Goal: Task Accomplishment & Management: Manage account settings

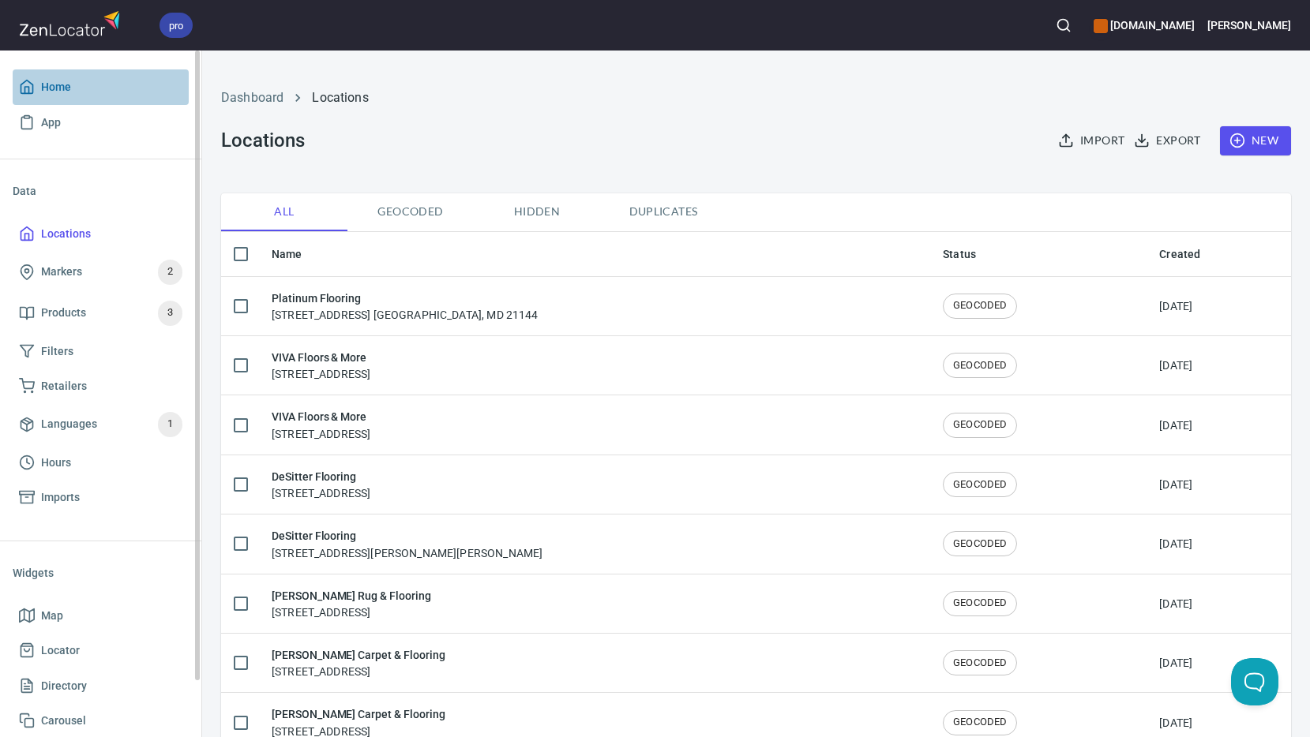
click at [50, 85] on span "Home" at bounding box center [56, 87] width 30 height 20
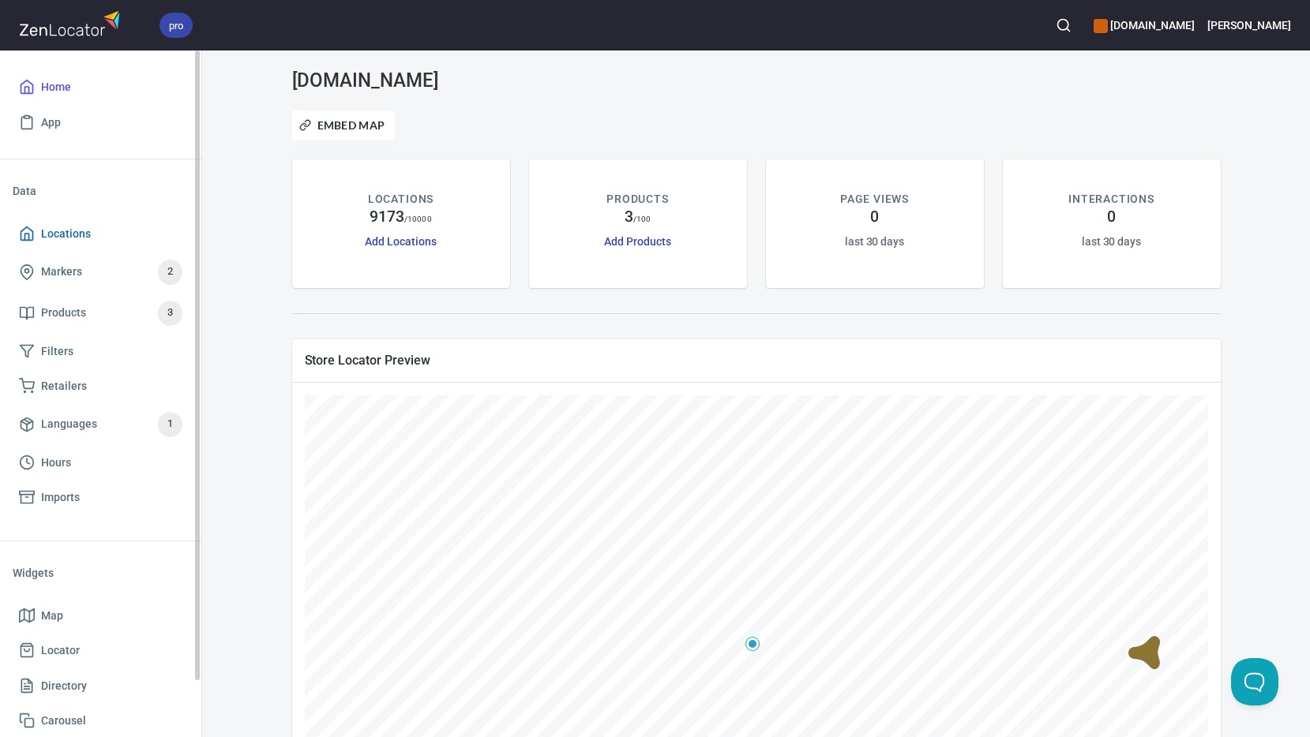
click at [76, 233] on span "Locations" at bounding box center [66, 234] width 50 height 20
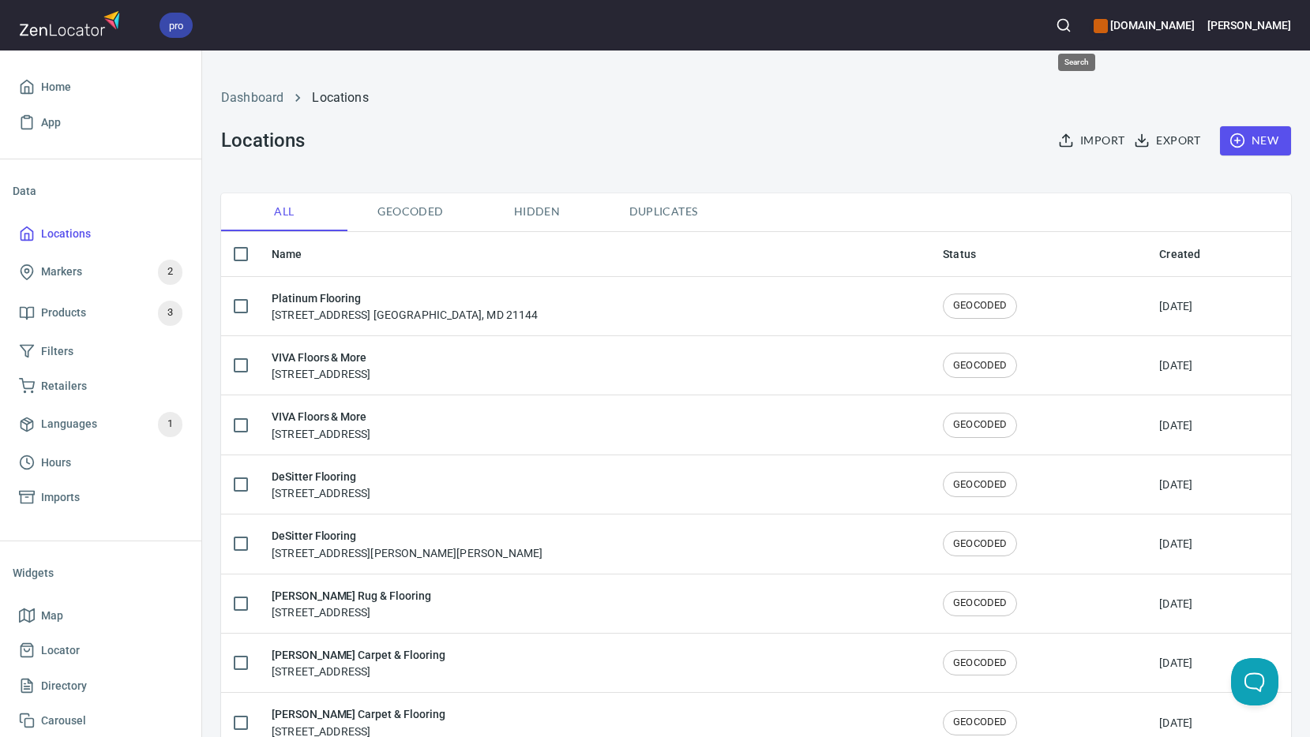
click at [1071, 24] on icon "button" at bounding box center [1063, 25] width 16 height 16
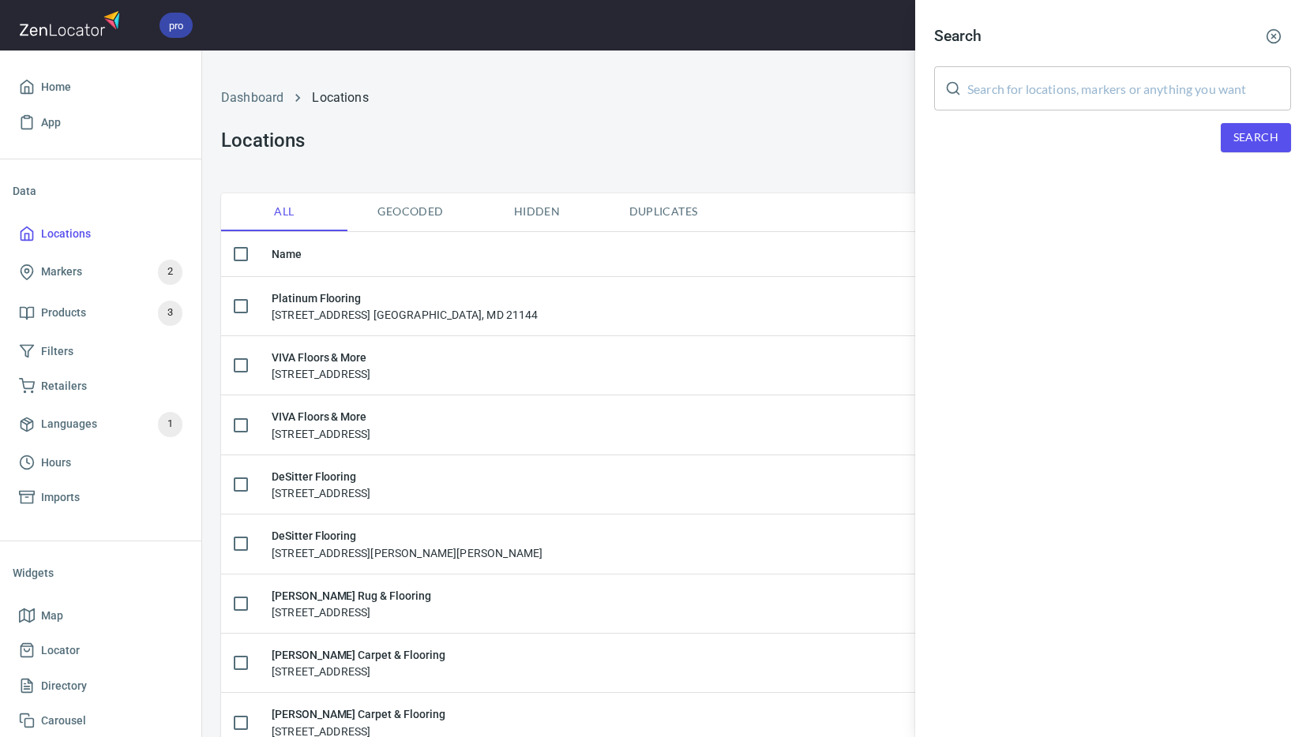
click at [1142, 85] on input "text" at bounding box center [1129, 88] width 324 height 44
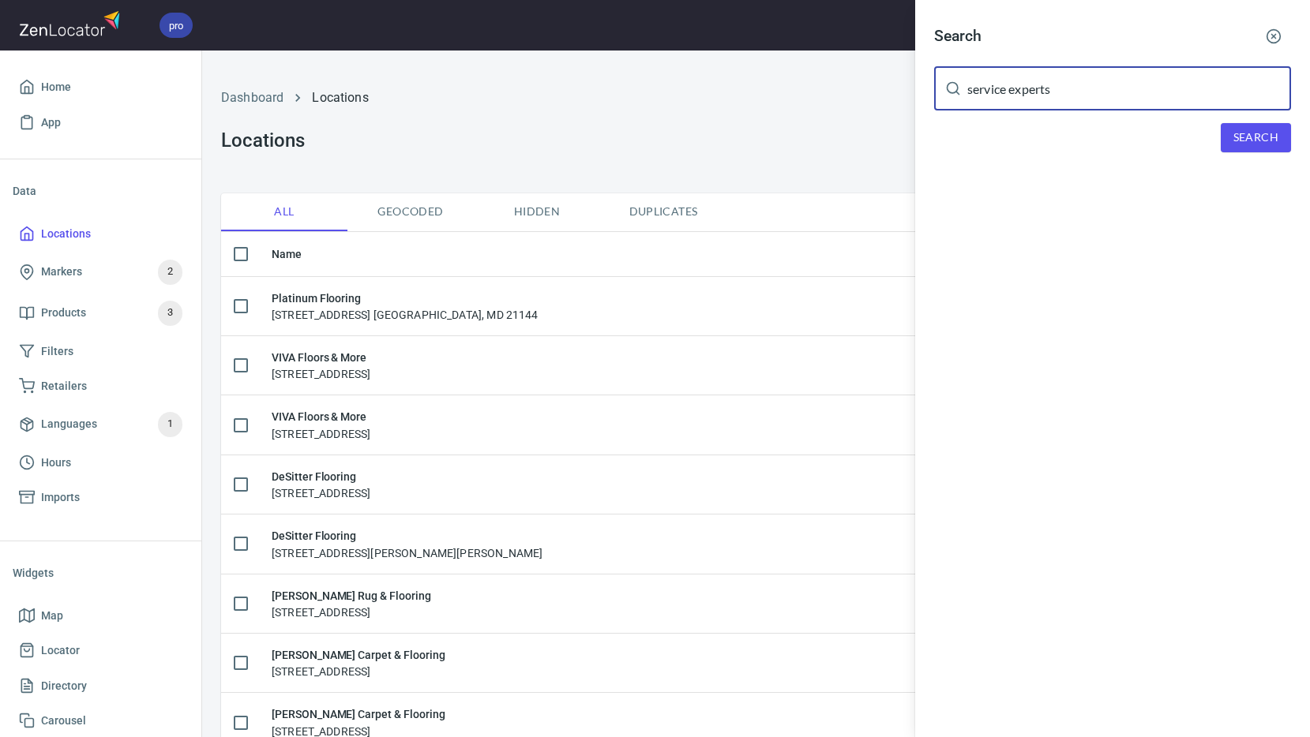
type input "service experts"
click at [1249, 131] on span "Search" at bounding box center [1255, 138] width 45 height 20
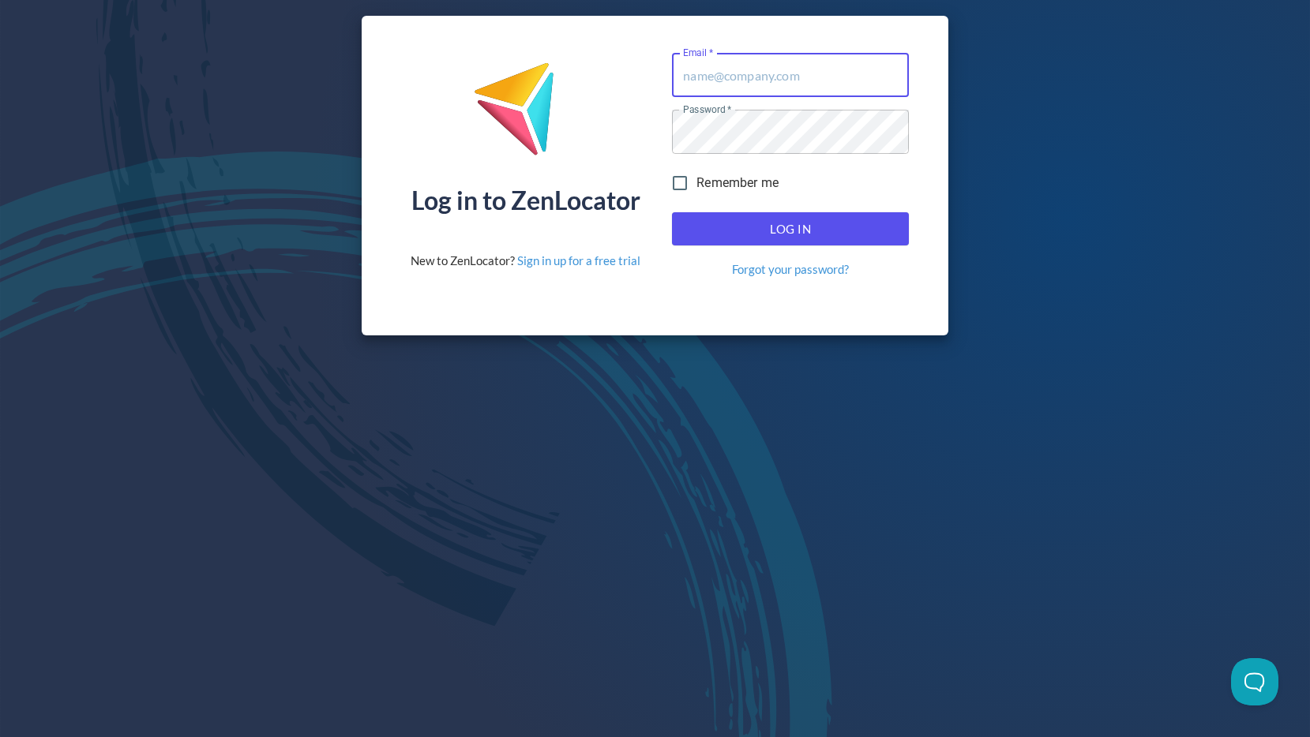
type input "[PERSON_NAME][EMAIL_ADDRESS][PERSON_NAME][DOMAIN_NAME]"
click at [788, 226] on span "Log In" at bounding box center [790, 229] width 202 height 21
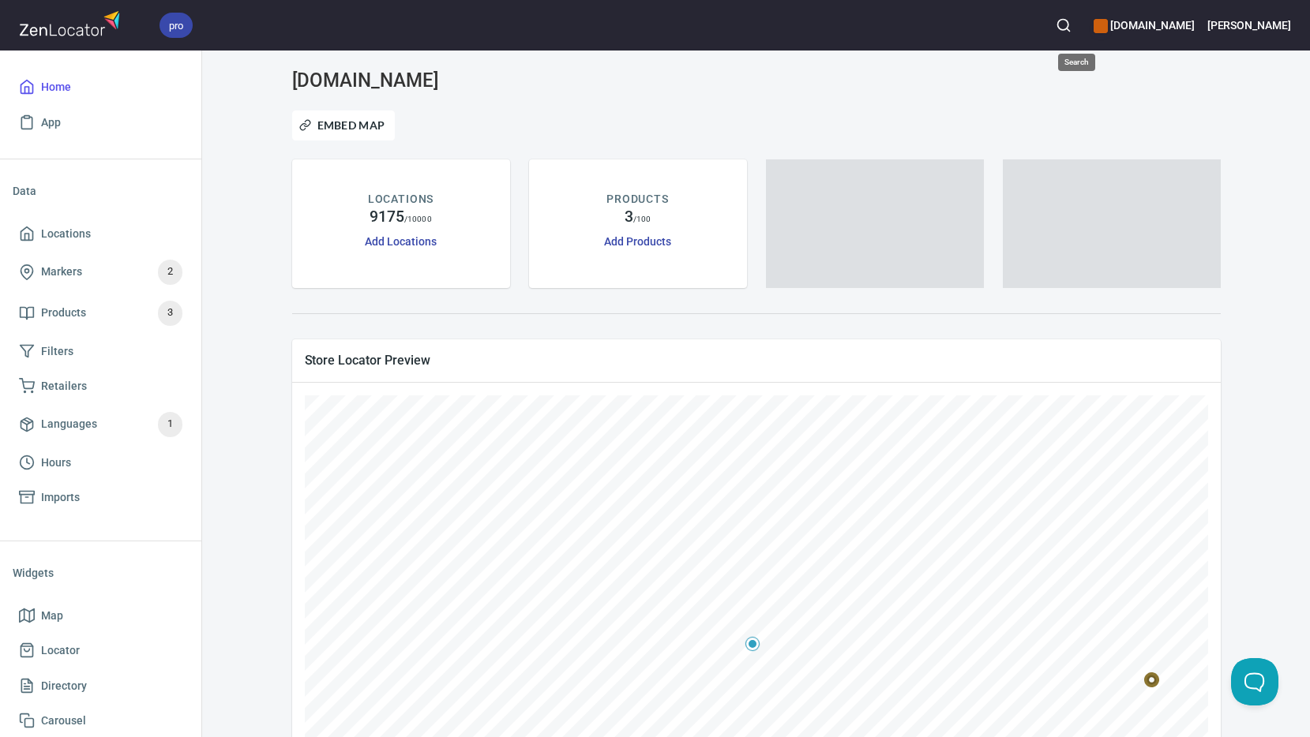
click at [1071, 25] on icon "button" at bounding box center [1063, 25] width 16 height 16
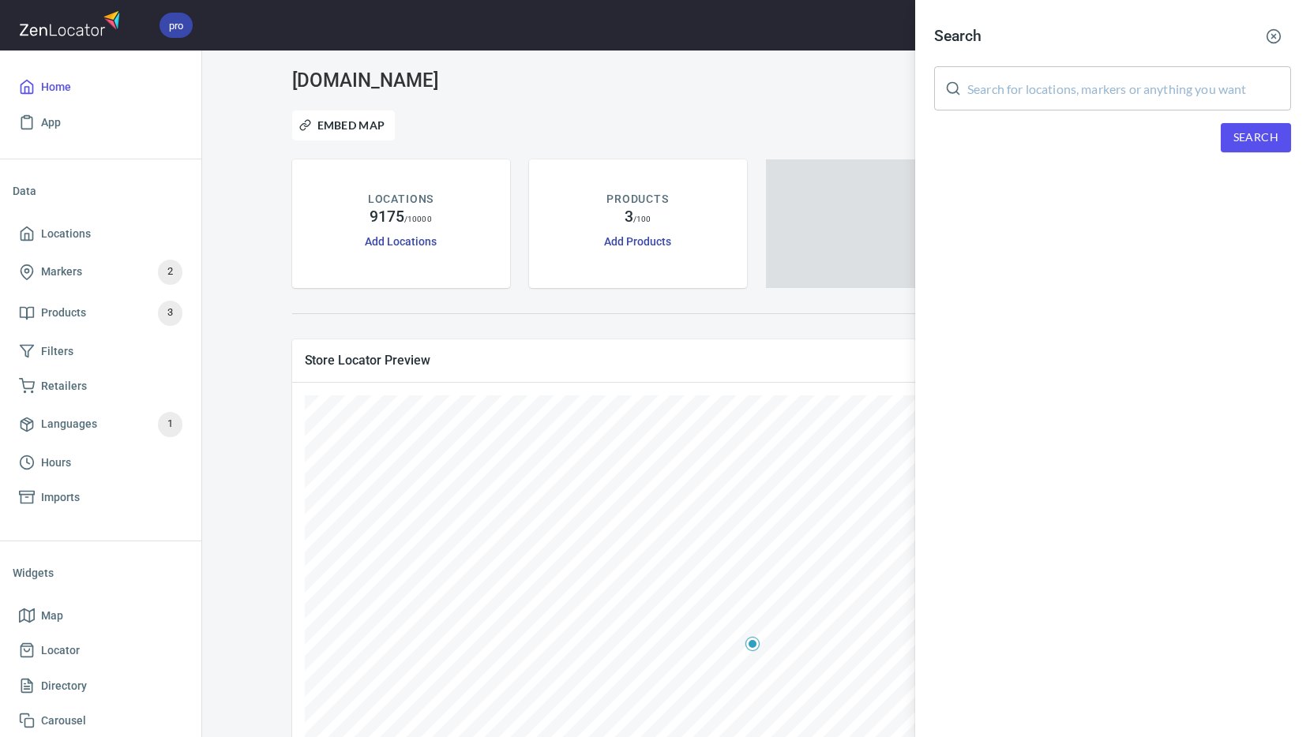
click at [1111, 84] on input "text" at bounding box center [1129, 88] width 324 height 44
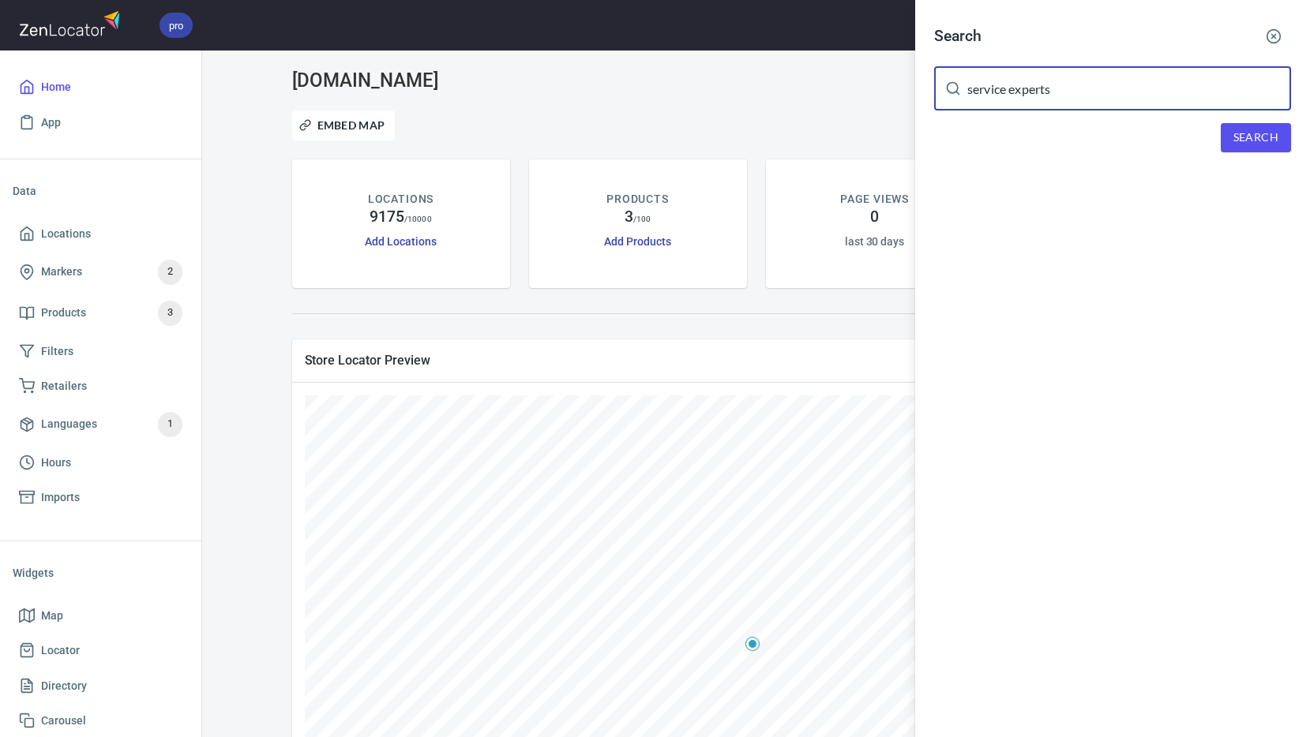
type input "service experts"
click at [1265, 134] on span "Search" at bounding box center [1255, 138] width 45 height 20
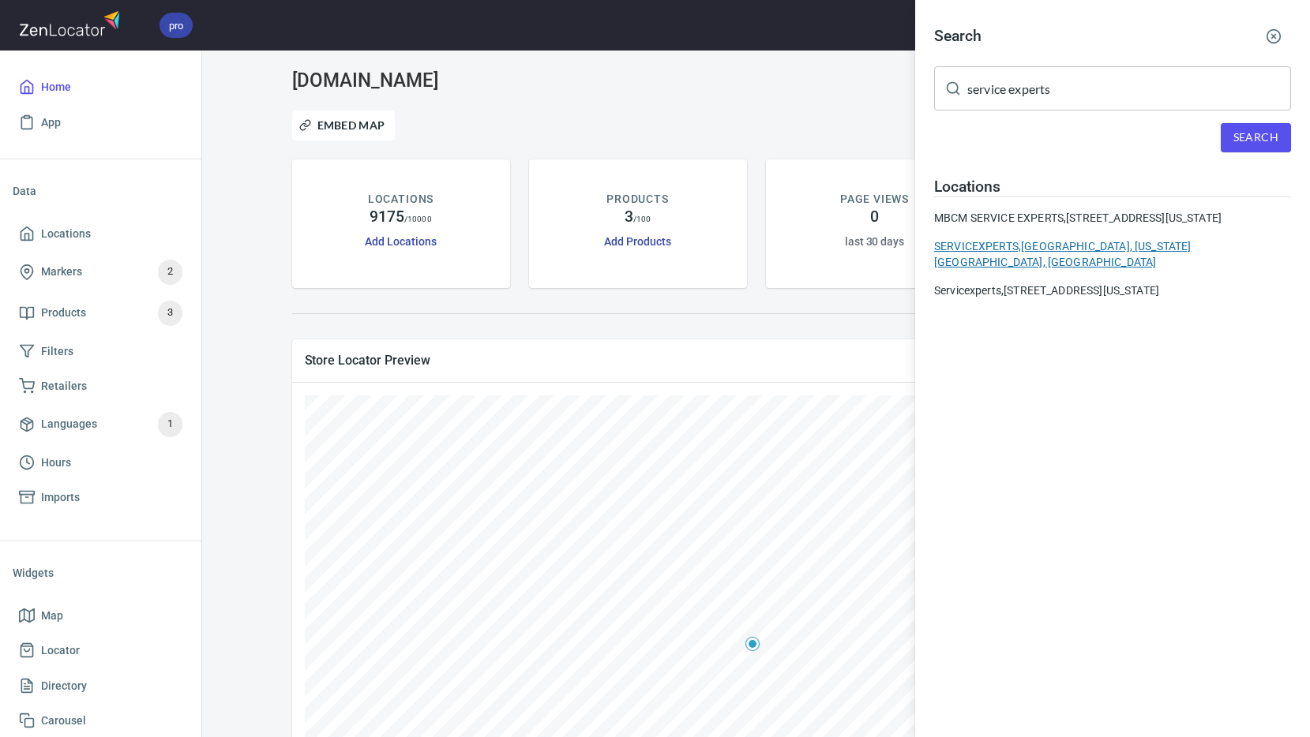
click at [1010, 261] on div "SERVICEXPERTS, [GEOGRAPHIC_DATA], [US_STATE][GEOGRAPHIC_DATA], [GEOGRAPHIC_DATA]" at bounding box center [1112, 254] width 357 height 32
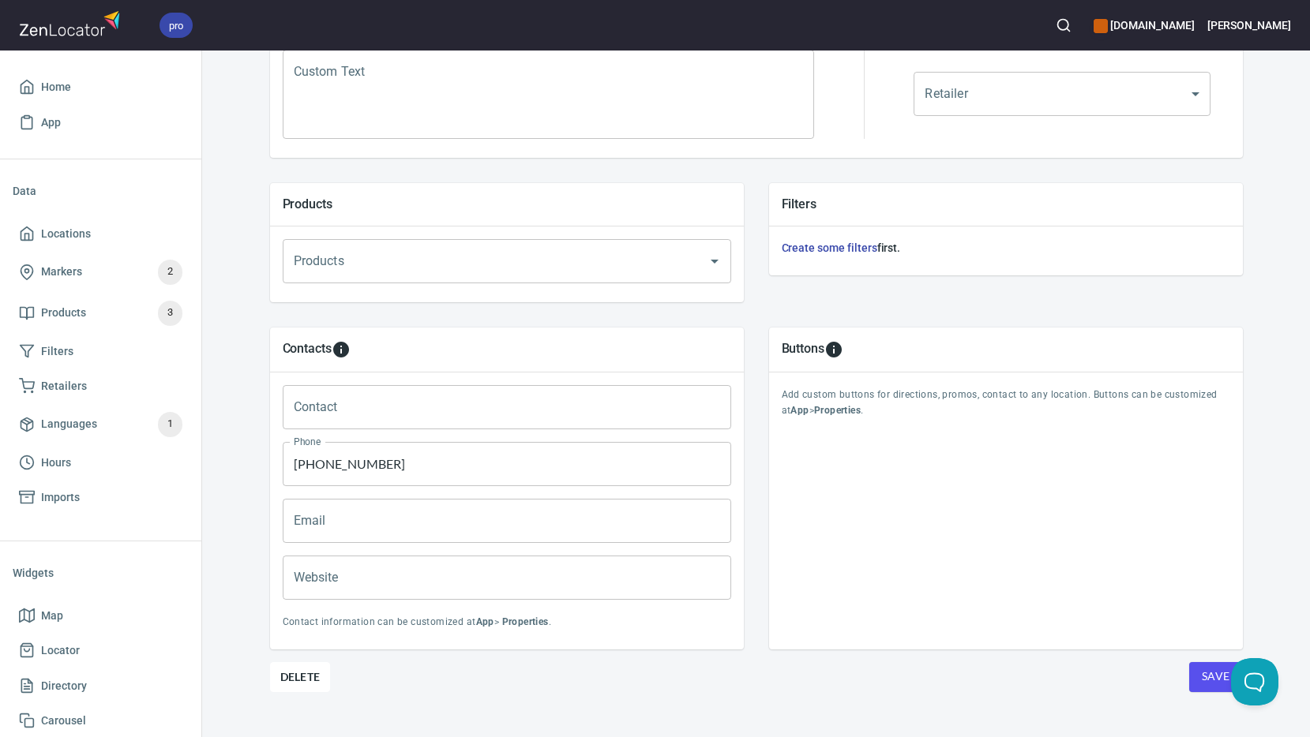
scroll to position [464, 0]
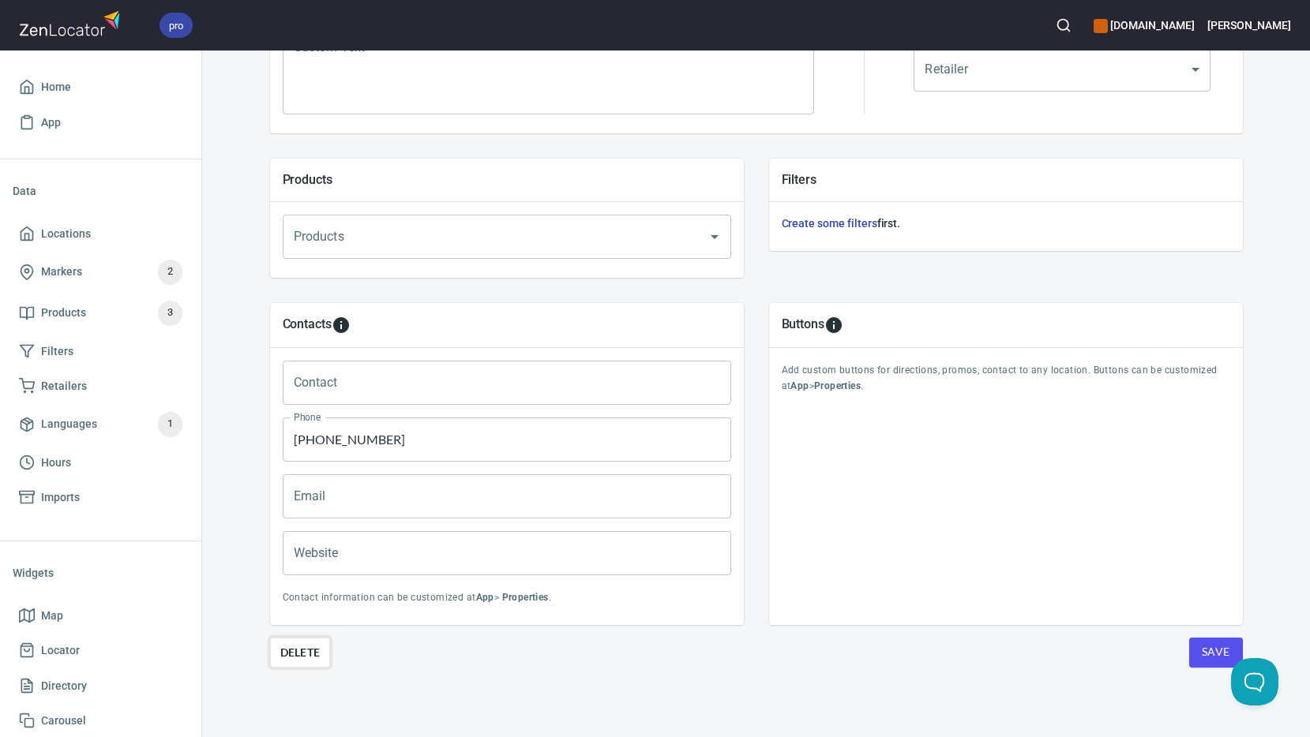
click at [287, 657] on span "Delete" at bounding box center [300, 652] width 40 height 19
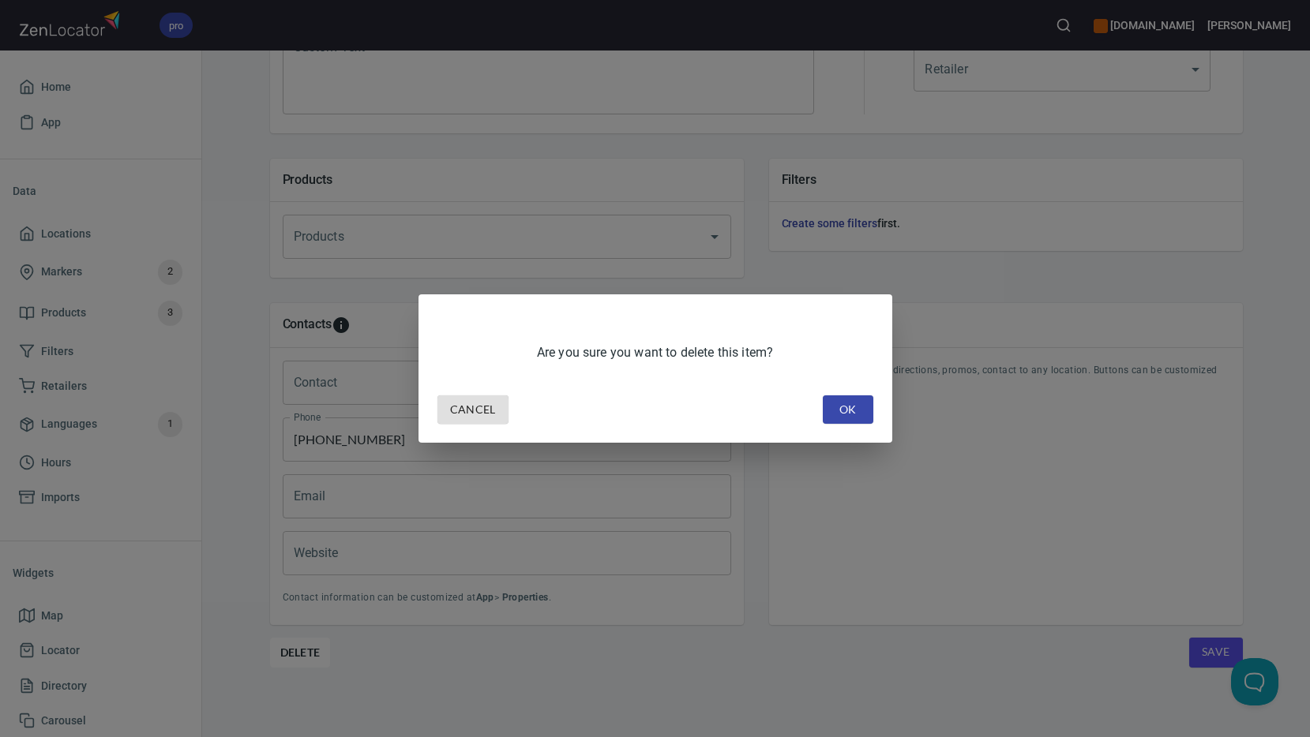
click at [856, 412] on span "OK" at bounding box center [847, 410] width 25 height 20
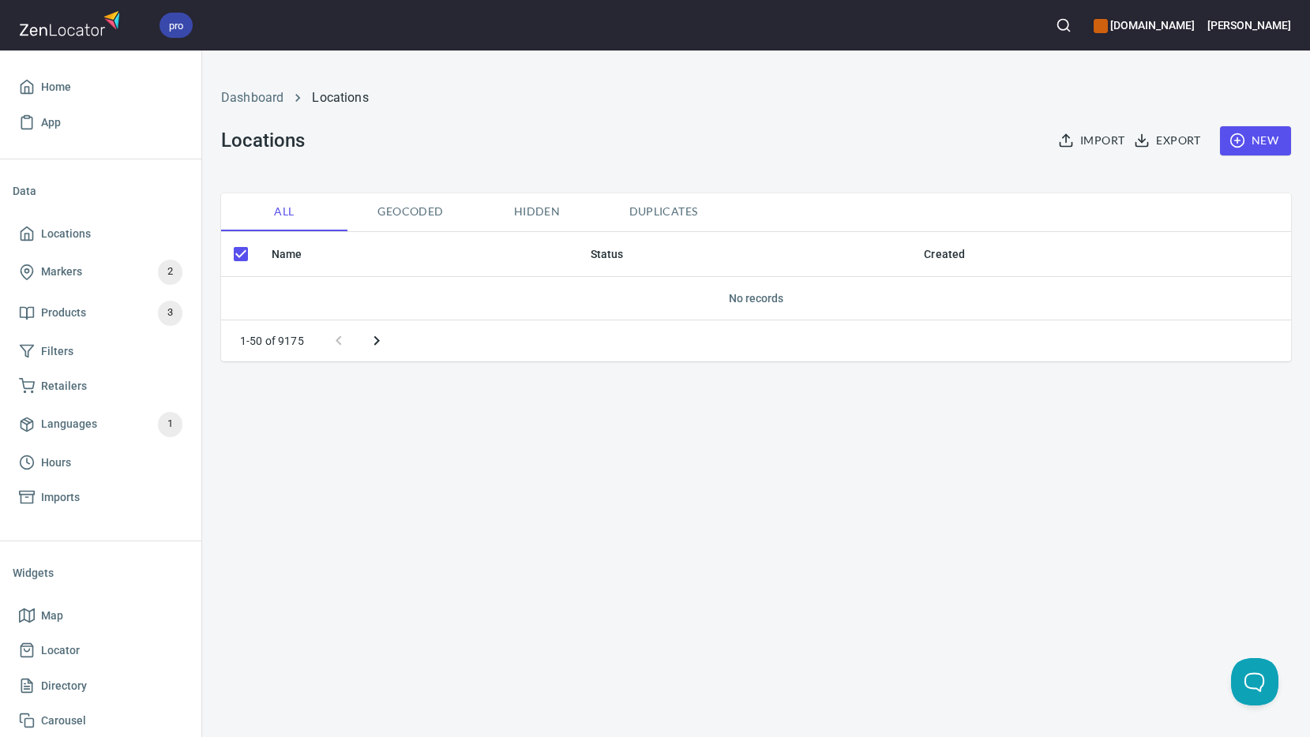
checkbox input "false"
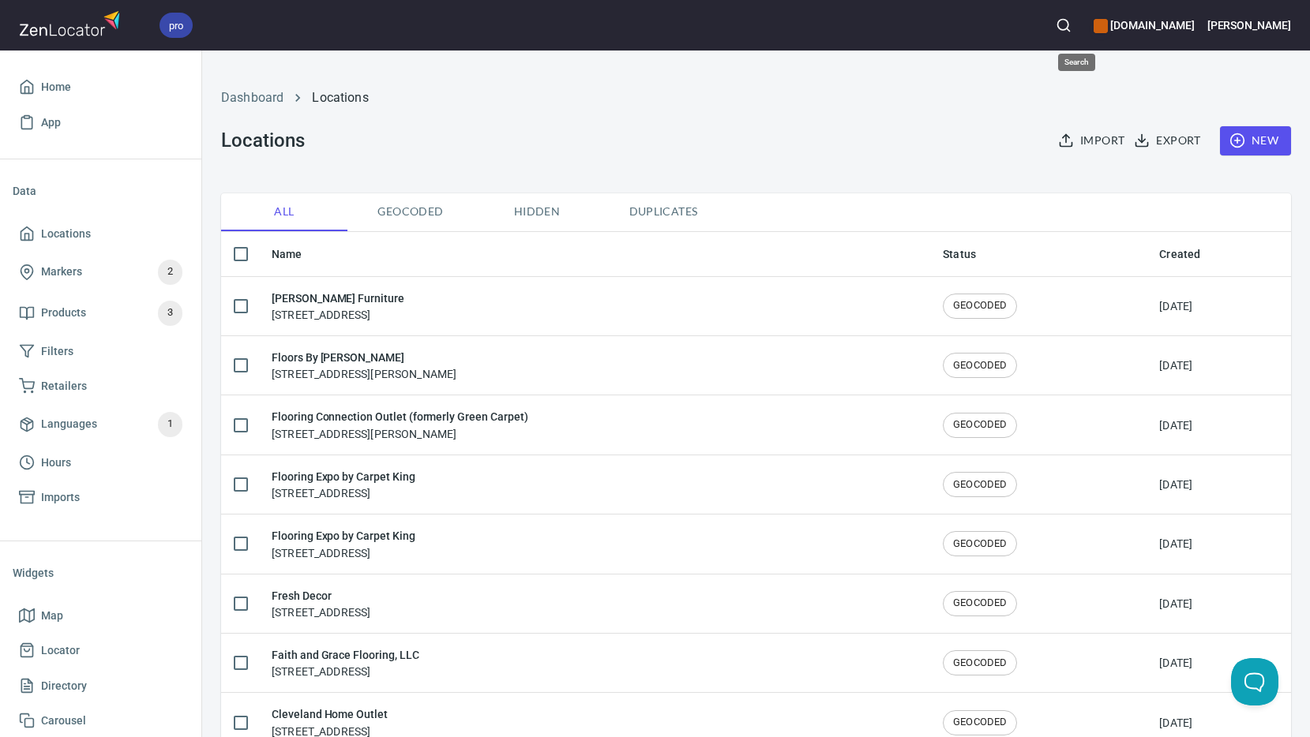
click at [1071, 32] on icon "button" at bounding box center [1063, 25] width 16 height 16
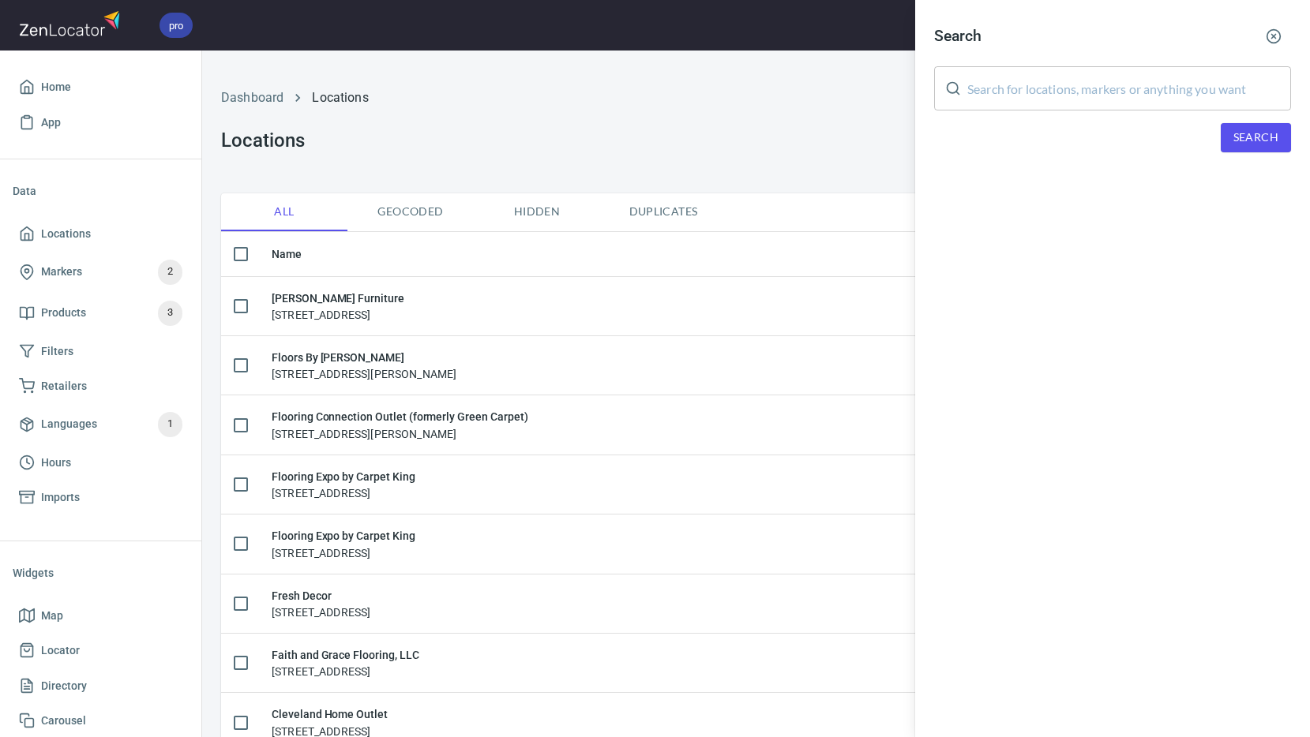
click at [1092, 77] on input "text" at bounding box center [1129, 88] width 324 height 44
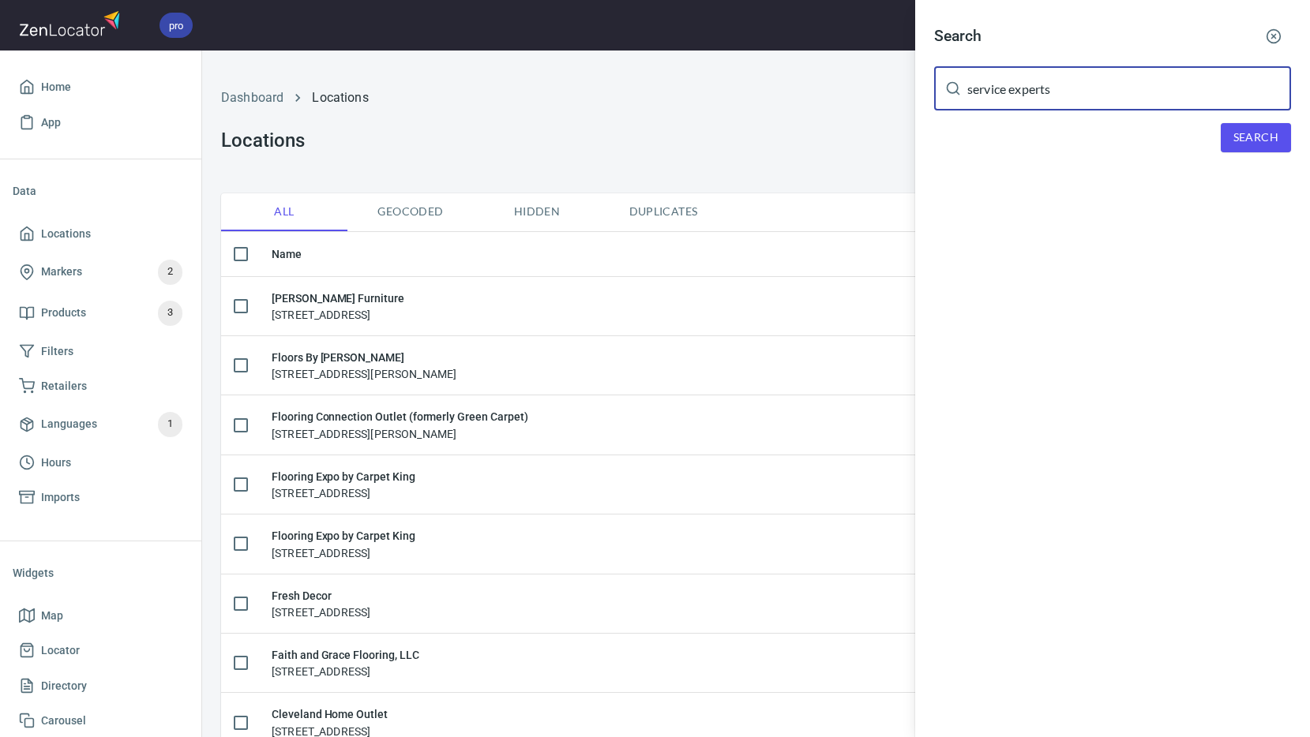
type input "service experts"
click at [1261, 126] on button "Search" at bounding box center [1255, 137] width 70 height 29
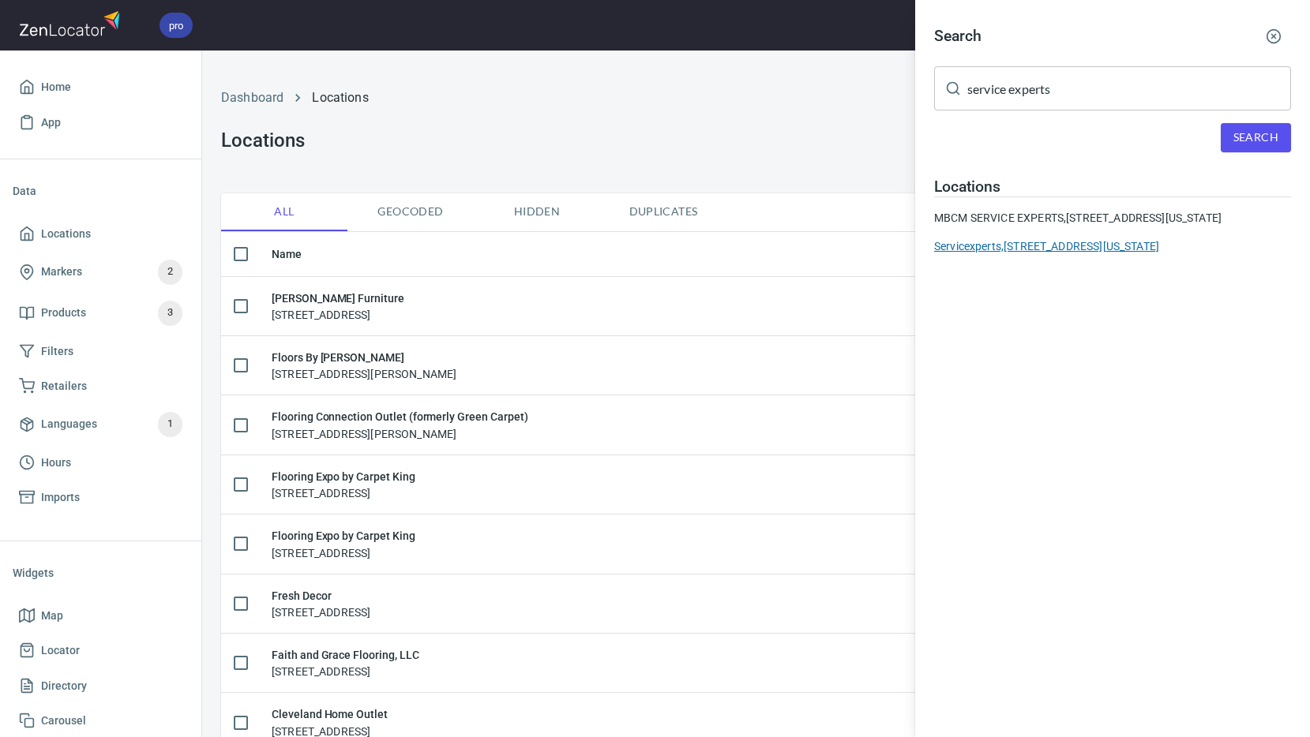
click at [999, 254] on div "Servicexperts, 98 Amherst St, Amherst, New Hampshire, United States" at bounding box center [1112, 246] width 357 height 16
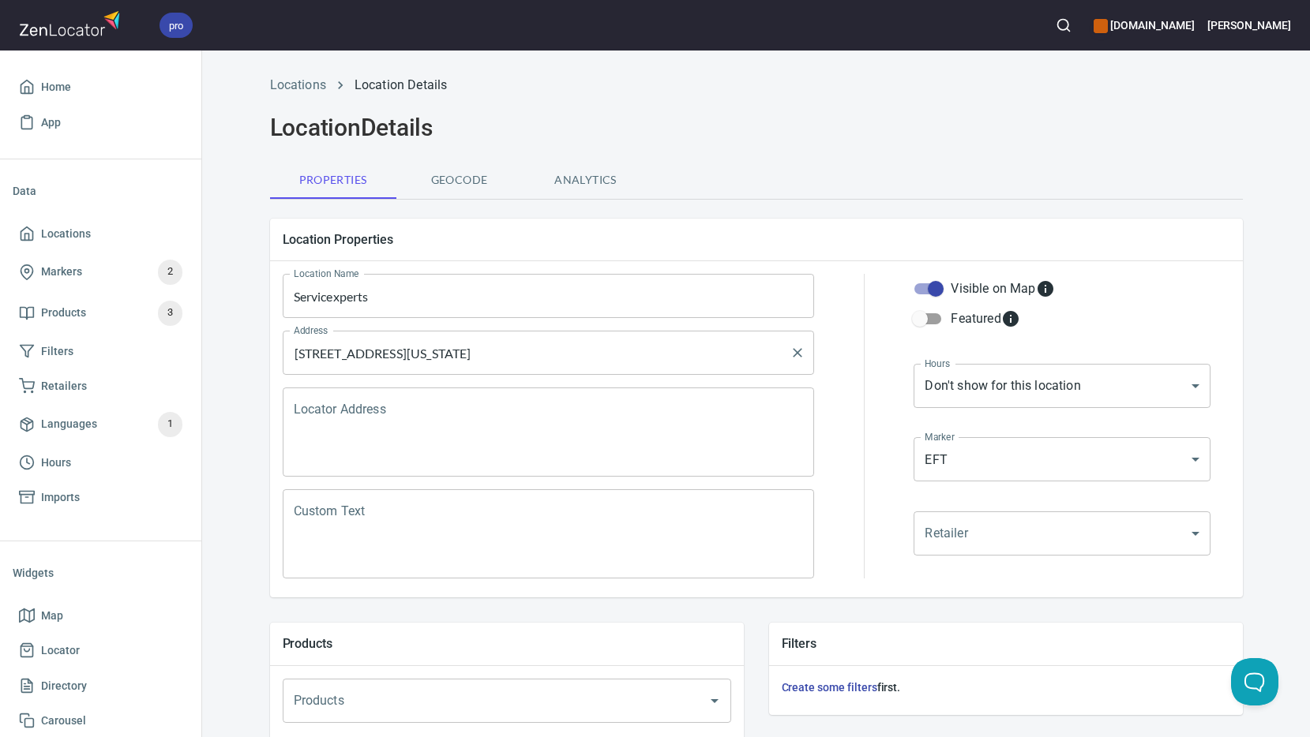
click at [634, 349] on input "98 Amherst St, Amherst, New Hampshire, United States" at bounding box center [537, 353] width 494 height 30
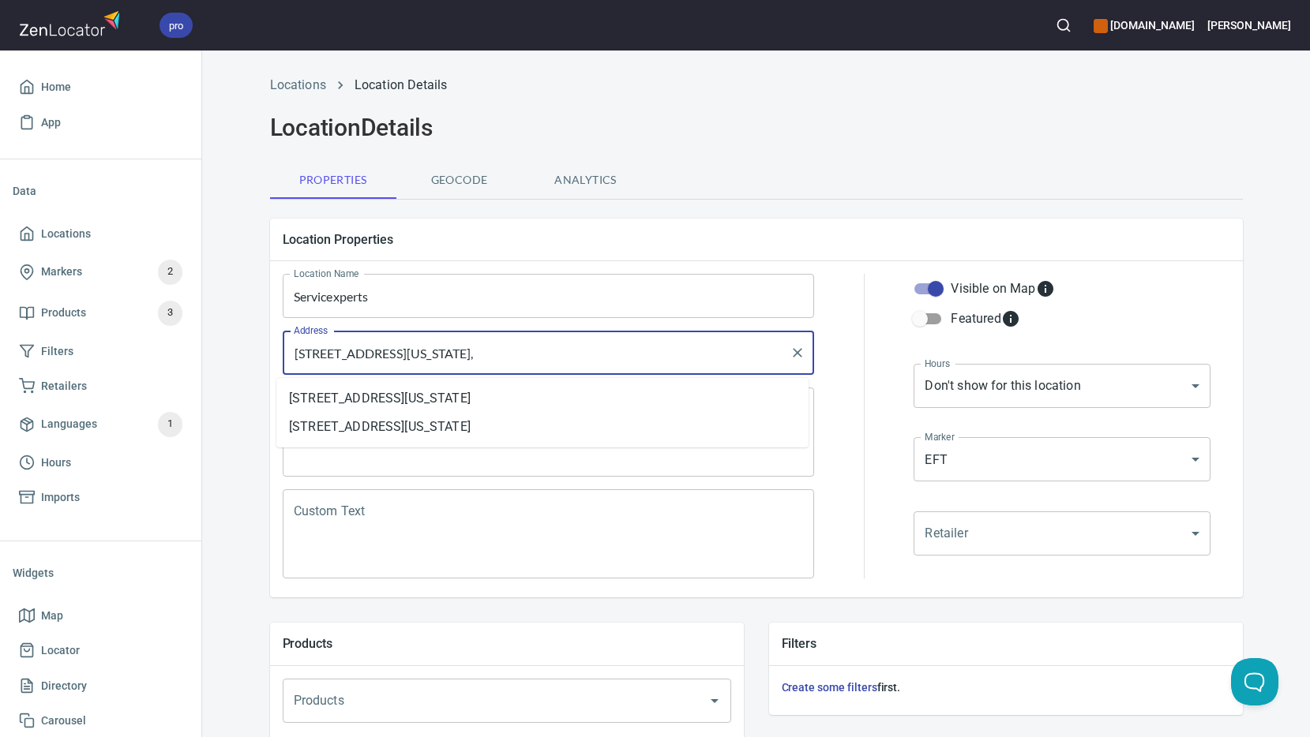
click at [437, 353] on input "98 Amherst St, Amherst, New Hampshire," at bounding box center [537, 353] width 494 height 30
type input "98 Amherst St, Amherst, NH 03031"
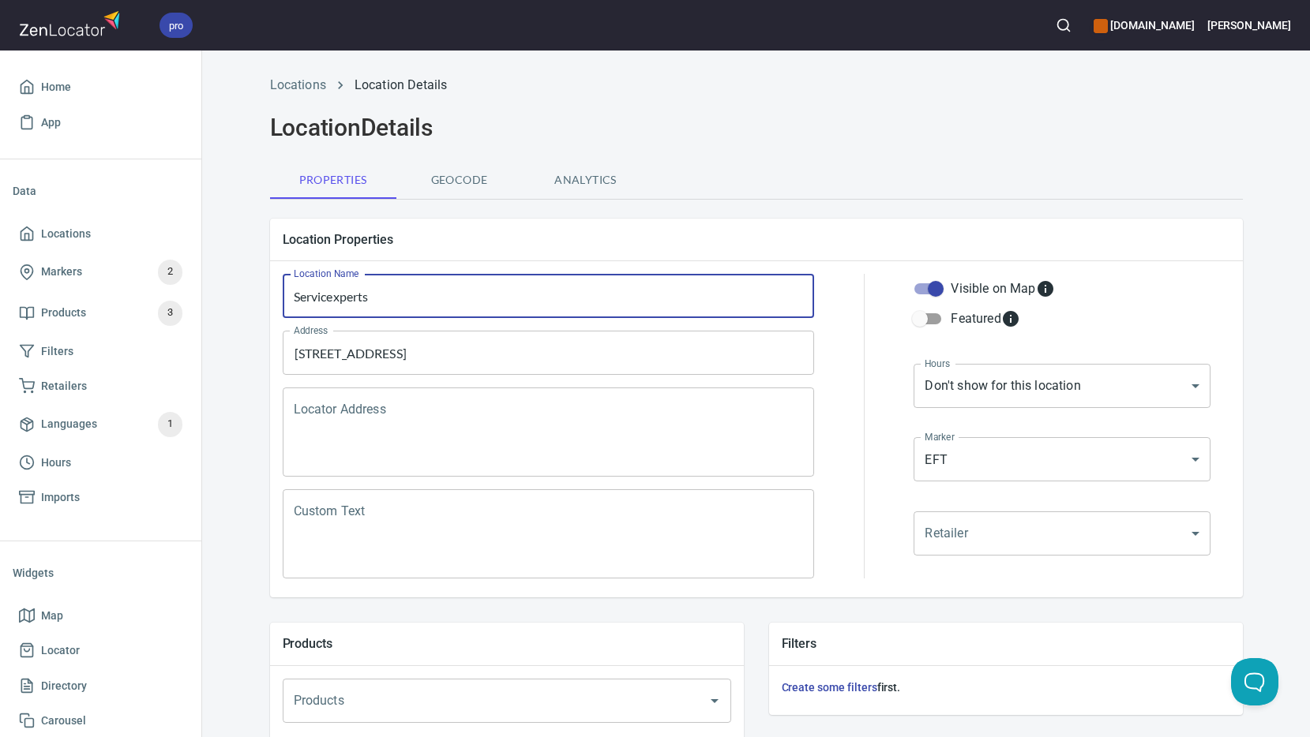
click at [474, 276] on input "Servicexperts" at bounding box center [549, 296] width 532 height 44
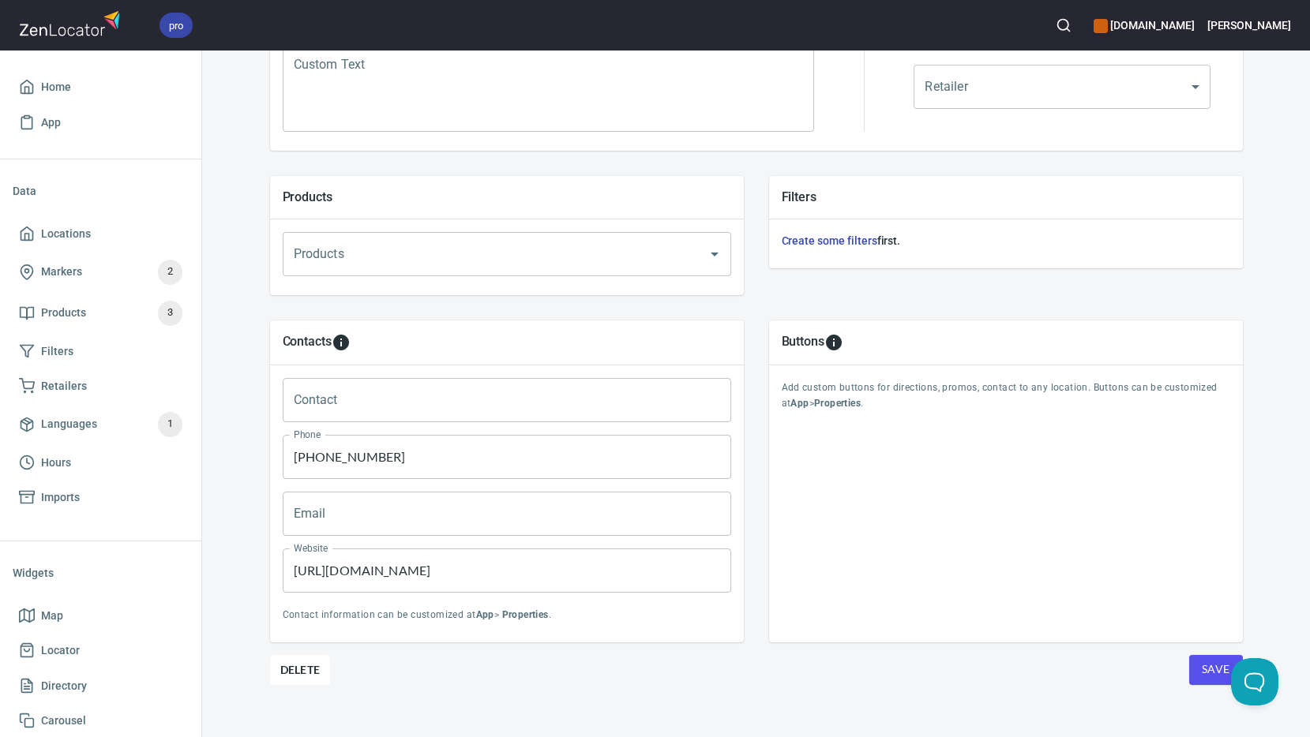
scroll to position [464, 0]
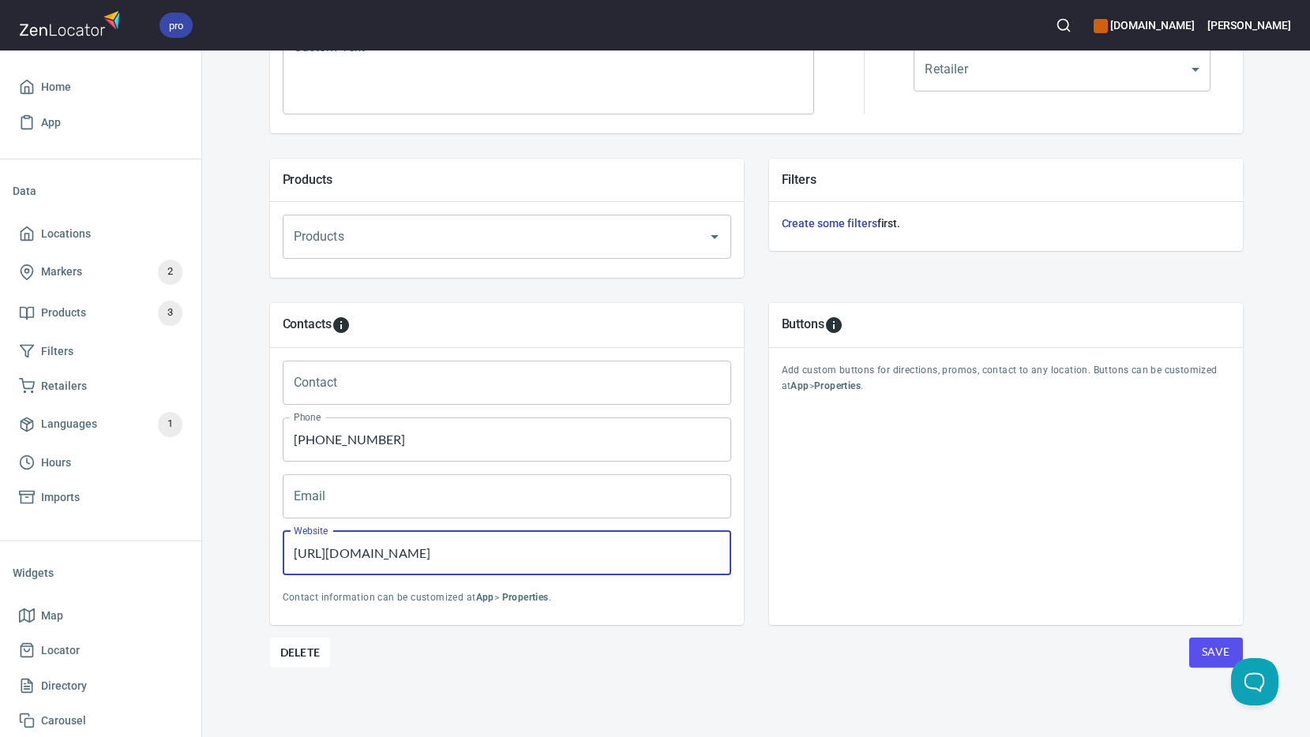
drag, startPoint x: 504, startPoint y: 557, endPoint x: 278, endPoint y: 545, distance: 226.1
click at [283, 545] on input "http://www.servicexpertsnh.com/" at bounding box center [507, 553] width 448 height 44
paste input "http://servicexpertsrestore.com/"
type input "http://servicexpertsrestore.com/"
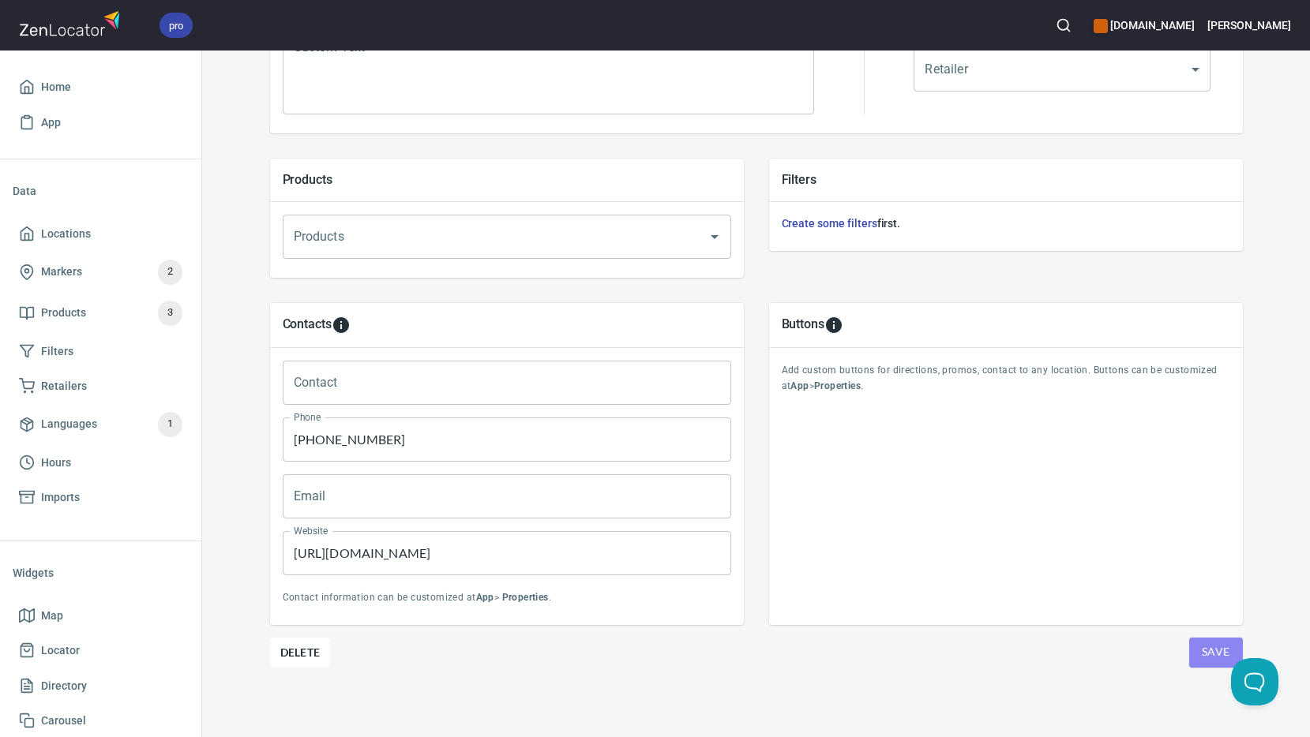
click at [1207, 648] on span "Save" at bounding box center [1215, 653] width 28 height 20
click at [1201, 640] on button "Save" at bounding box center [1216, 653] width 54 height 30
click at [1208, 658] on span "Save" at bounding box center [1215, 653] width 28 height 20
click at [56, 88] on span "Home" at bounding box center [56, 87] width 30 height 20
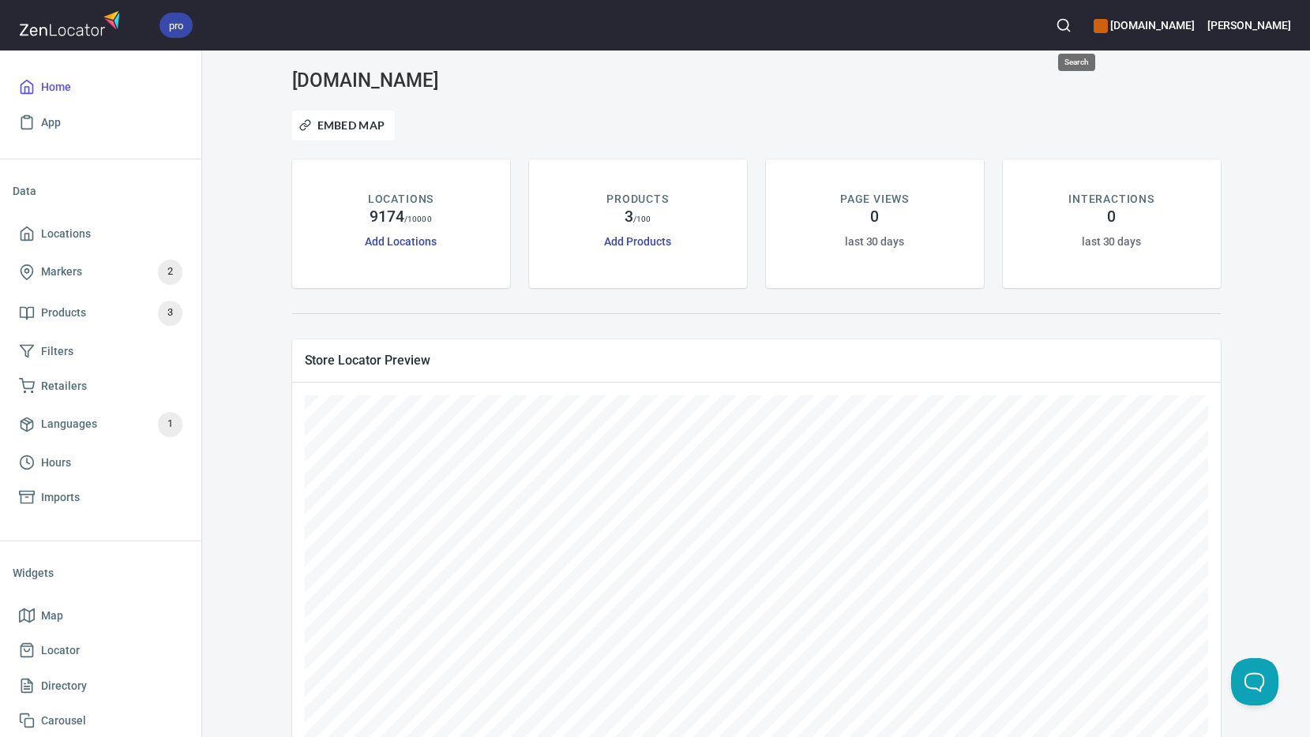
click at [1071, 24] on icon "button" at bounding box center [1063, 25] width 16 height 16
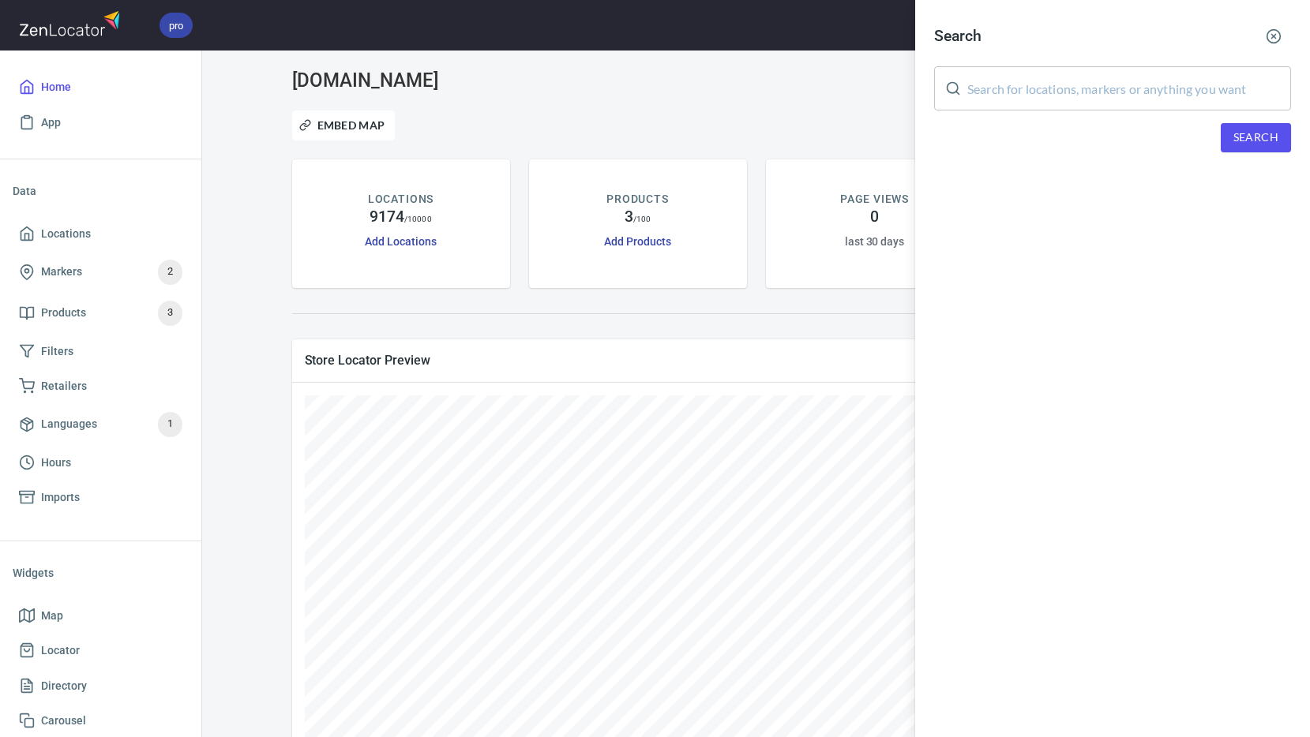
click at [1096, 88] on input "text" at bounding box center [1129, 88] width 324 height 44
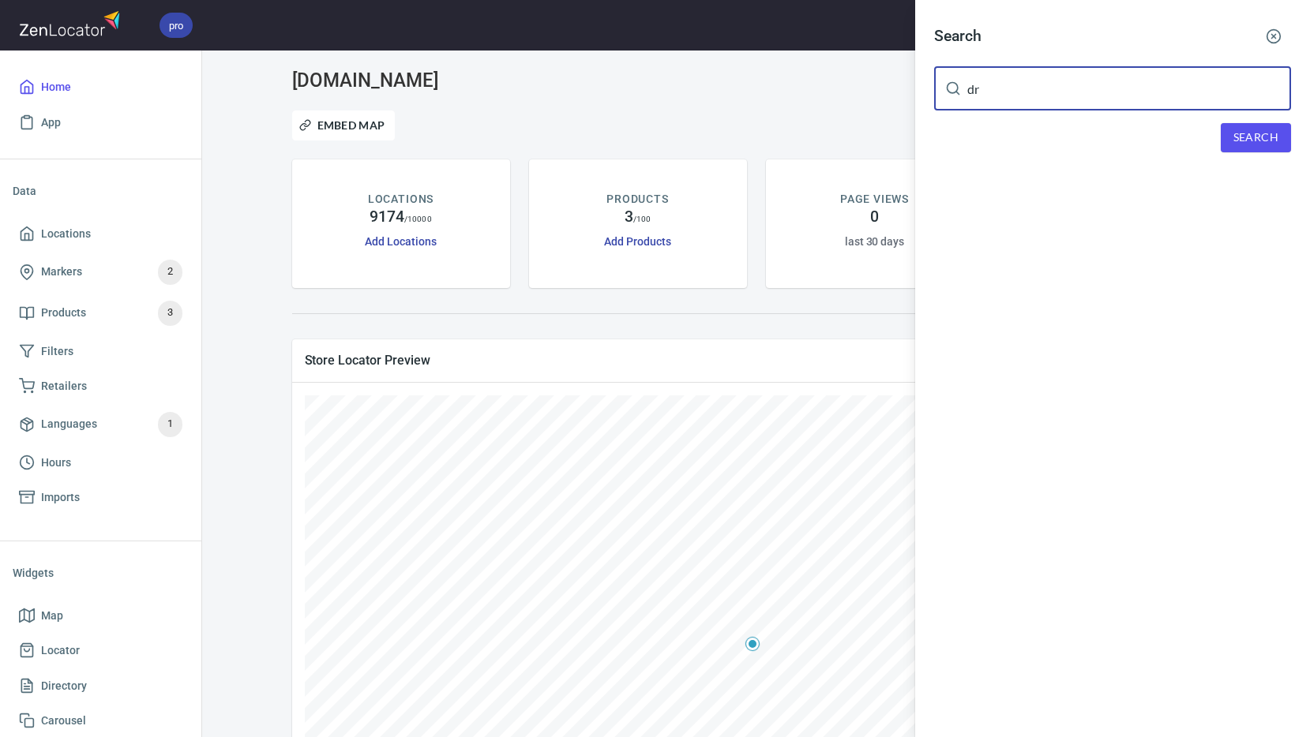
type input "d"
click at [1254, 137] on span "Search" at bounding box center [1255, 138] width 45 height 20
click at [1006, 87] on input "serviceexperts" at bounding box center [1129, 88] width 324 height 44
type input "service experts"
click at [1243, 131] on span "Search" at bounding box center [1255, 138] width 45 height 20
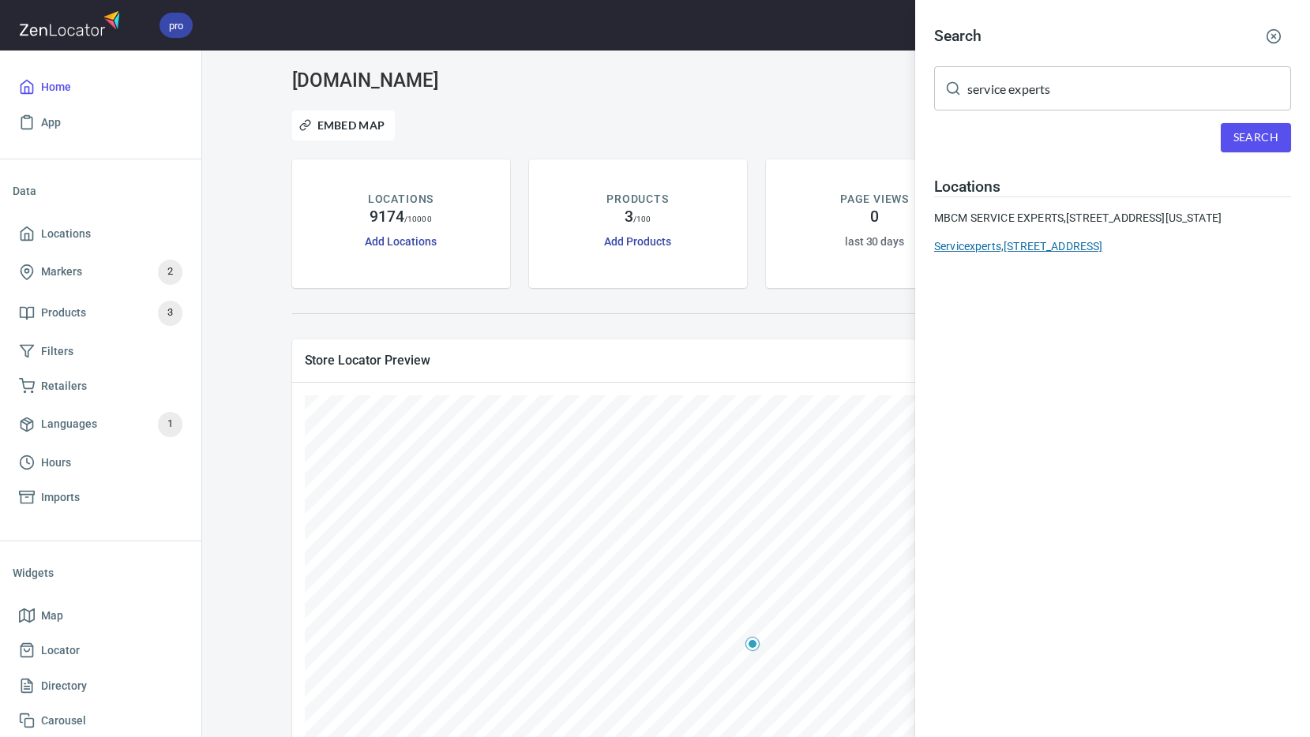
click at [1005, 254] on div "Servicexperts, 98 Amherst St, Amherst, NH 03031" at bounding box center [1112, 246] width 357 height 16
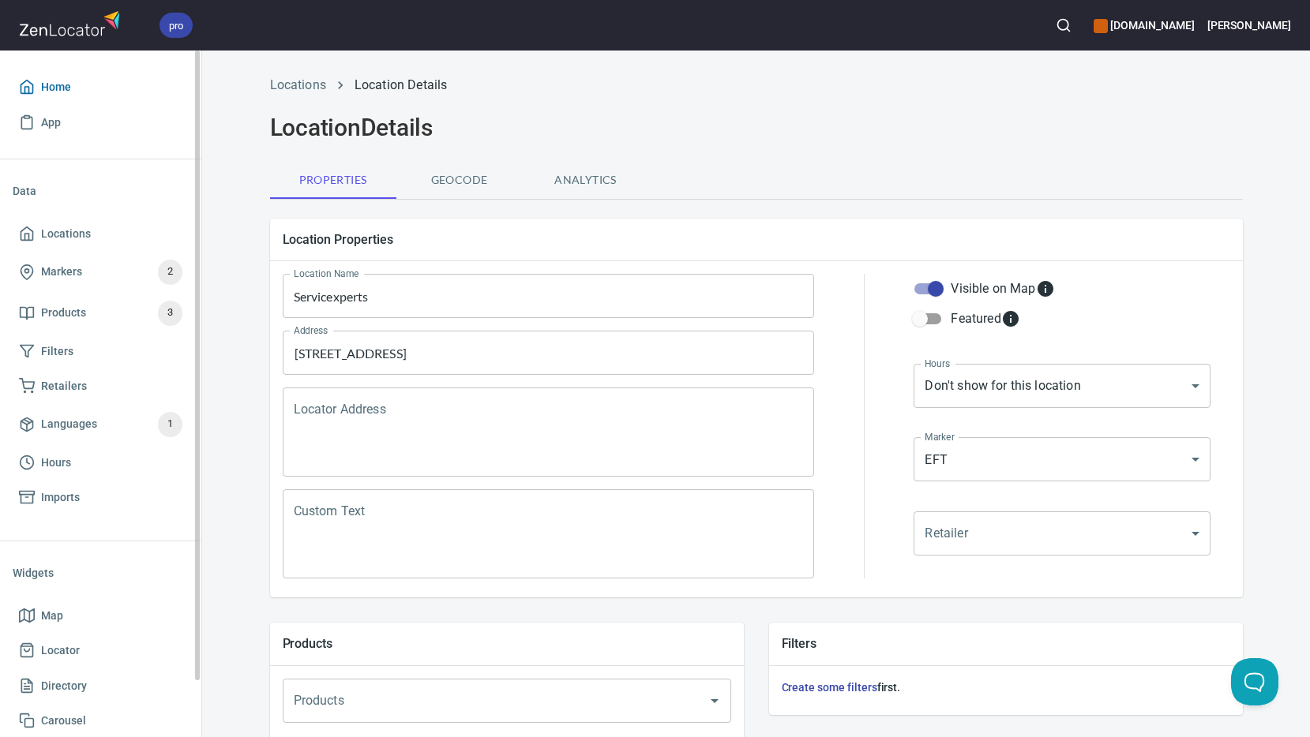
click at [70, 83] on span "Home" at bounding box center [56, 87] width 30 height 20
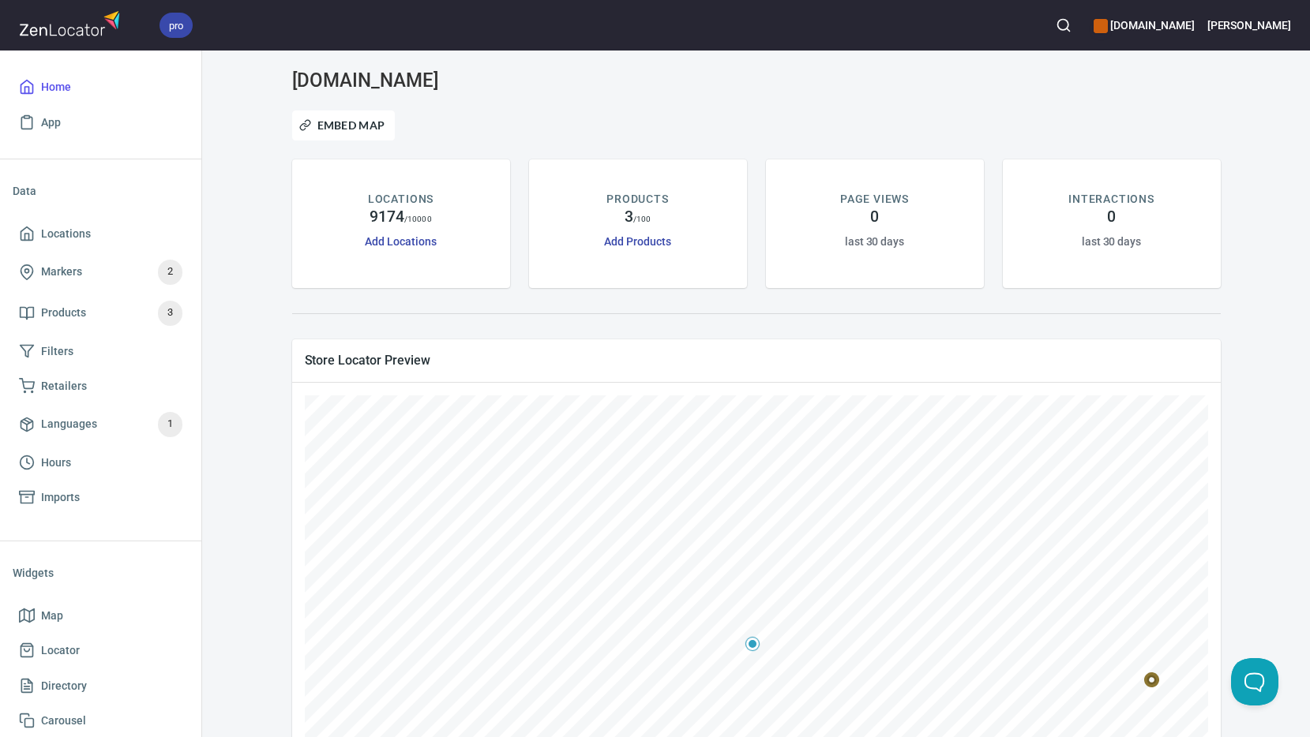
click at [1158, 122] on div "Embed Map" at bounding box center [756, 125] width 947 height 49
